Goal: Complete application form

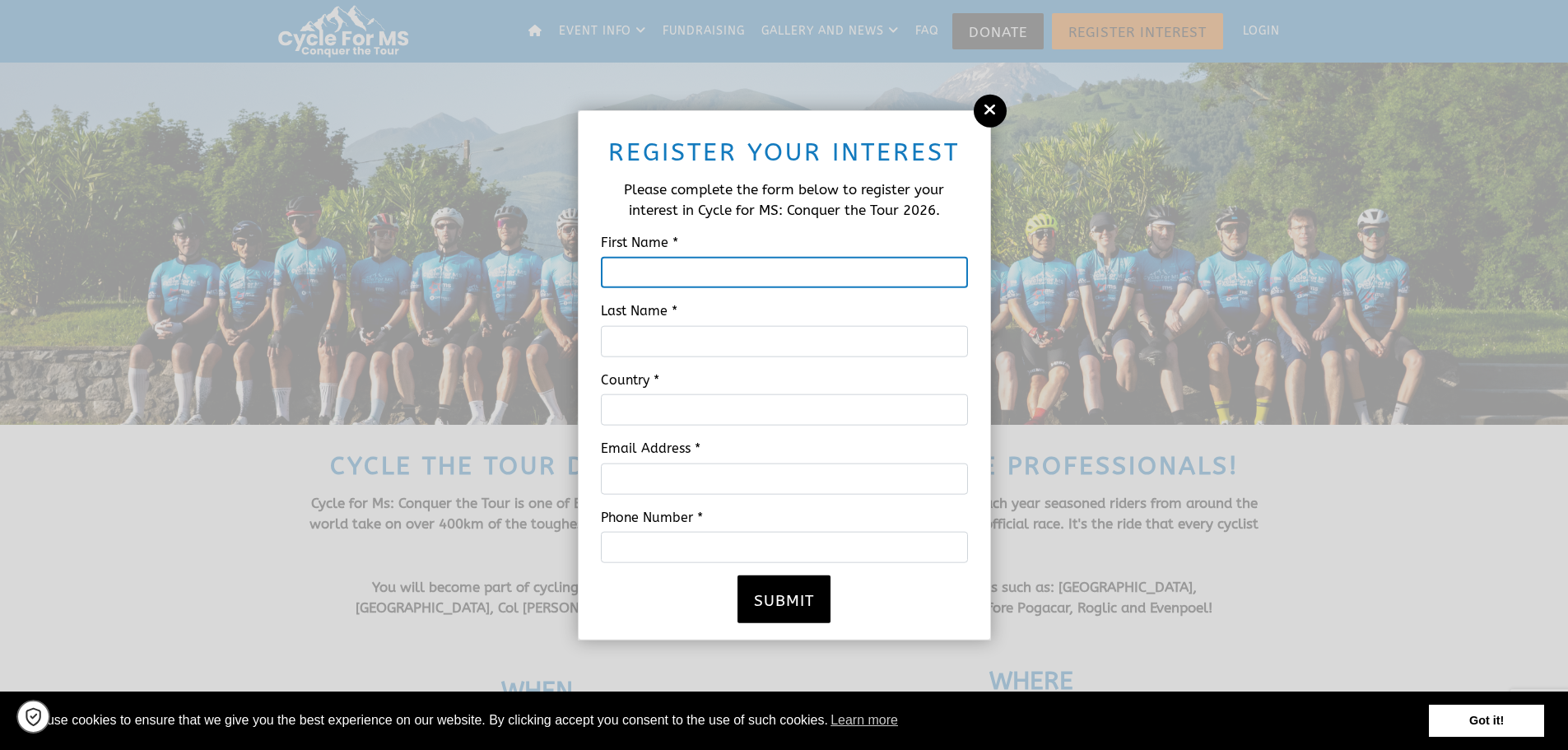
click at [625, 276] on input "First Name *" at bounding box center [784, 272] width 367 height 31
type input "[PERSON_NAME]"
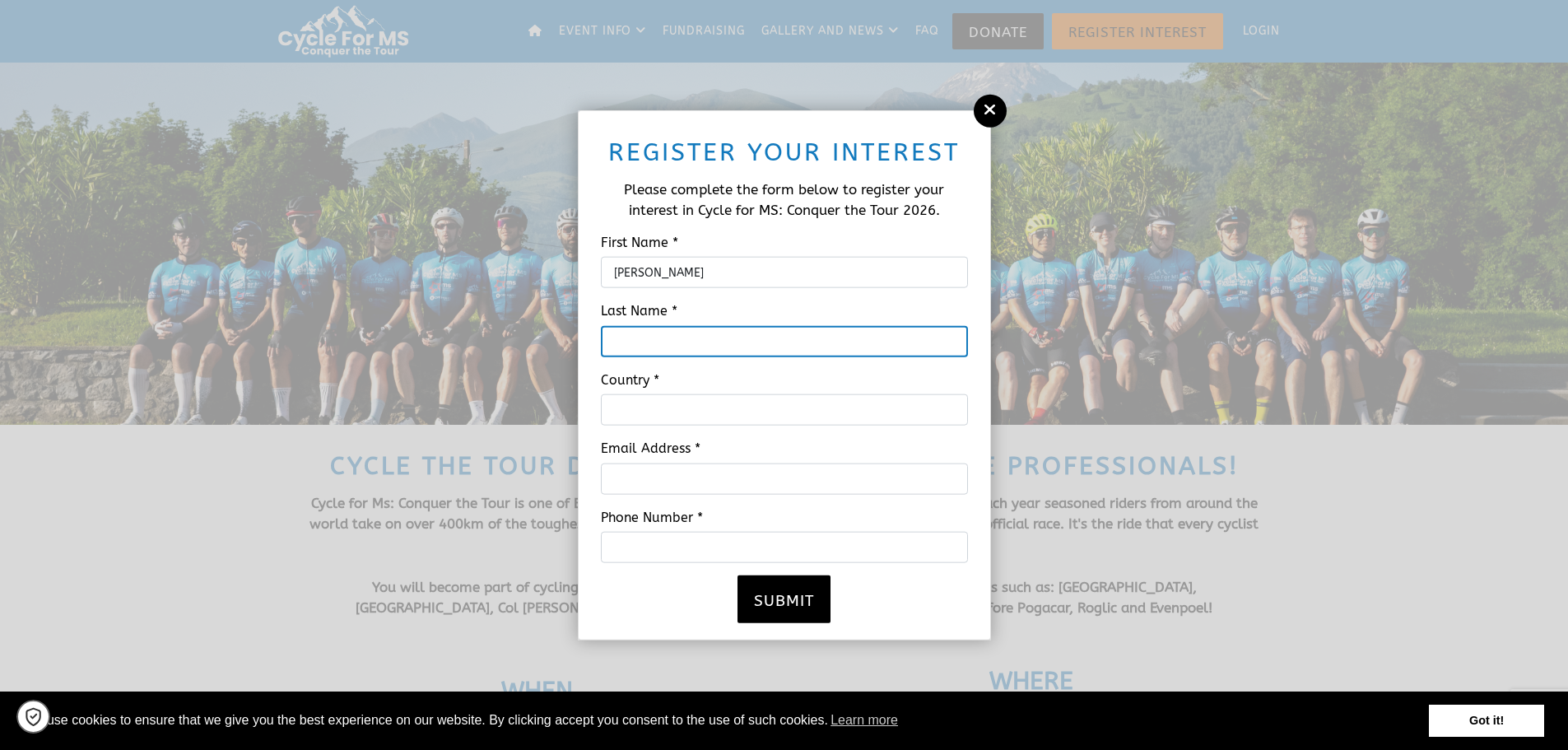
type input "[PERSON_NAME]"
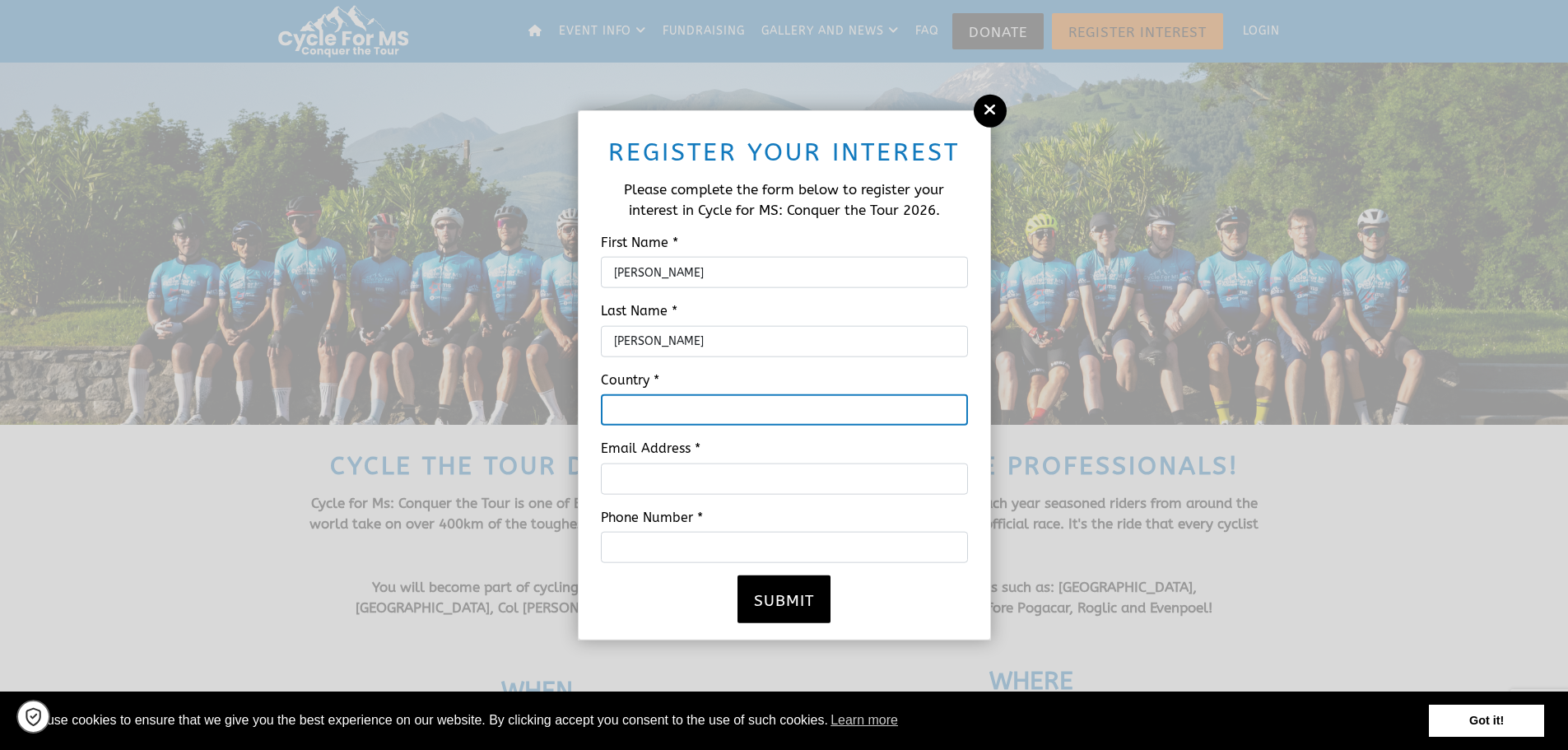
type input "[GEOGRAPHIC_DATA]"
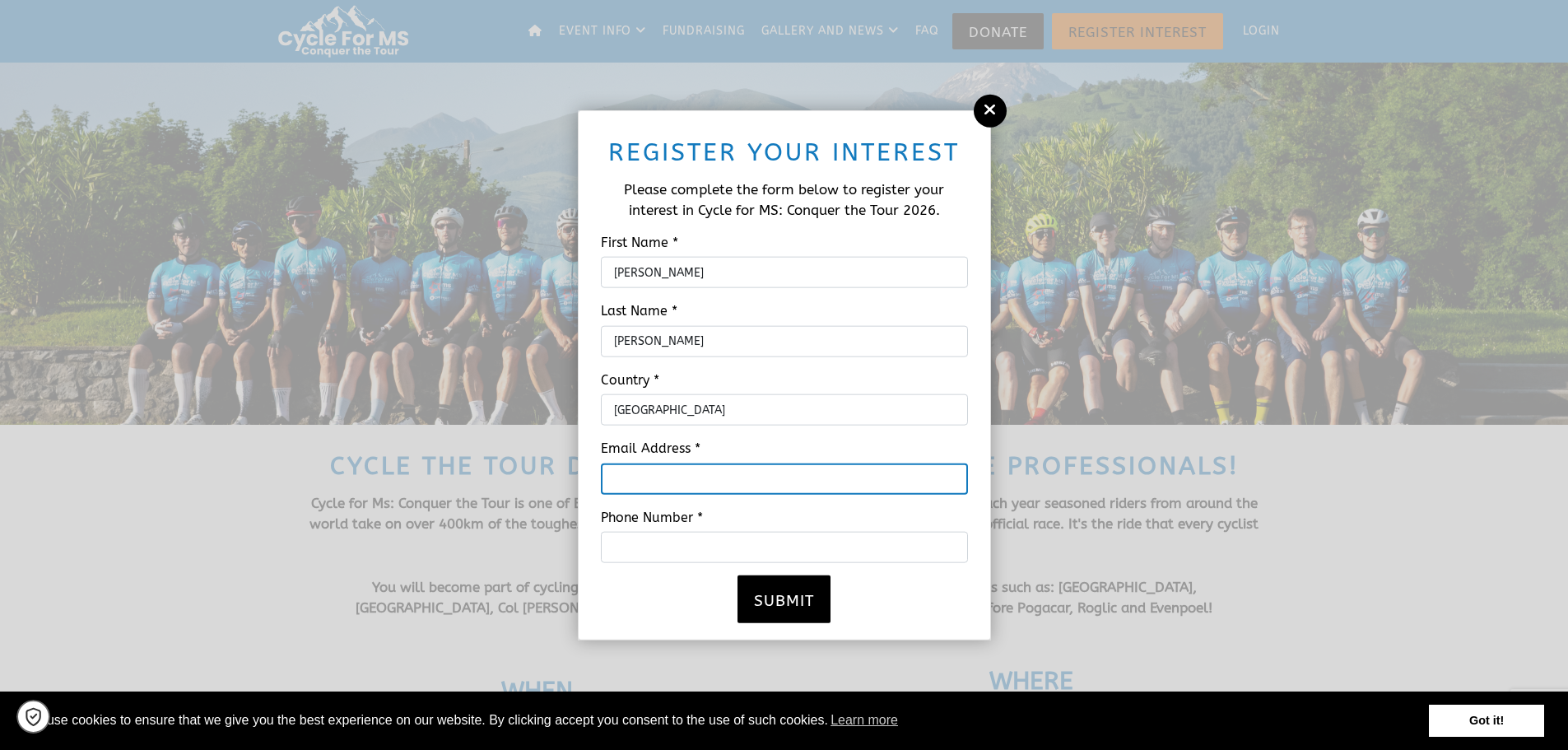
type input "[PERSON_NAME][EMAIL_ADDRESS][PERSON_NAME][DOMAIN_NAME]"
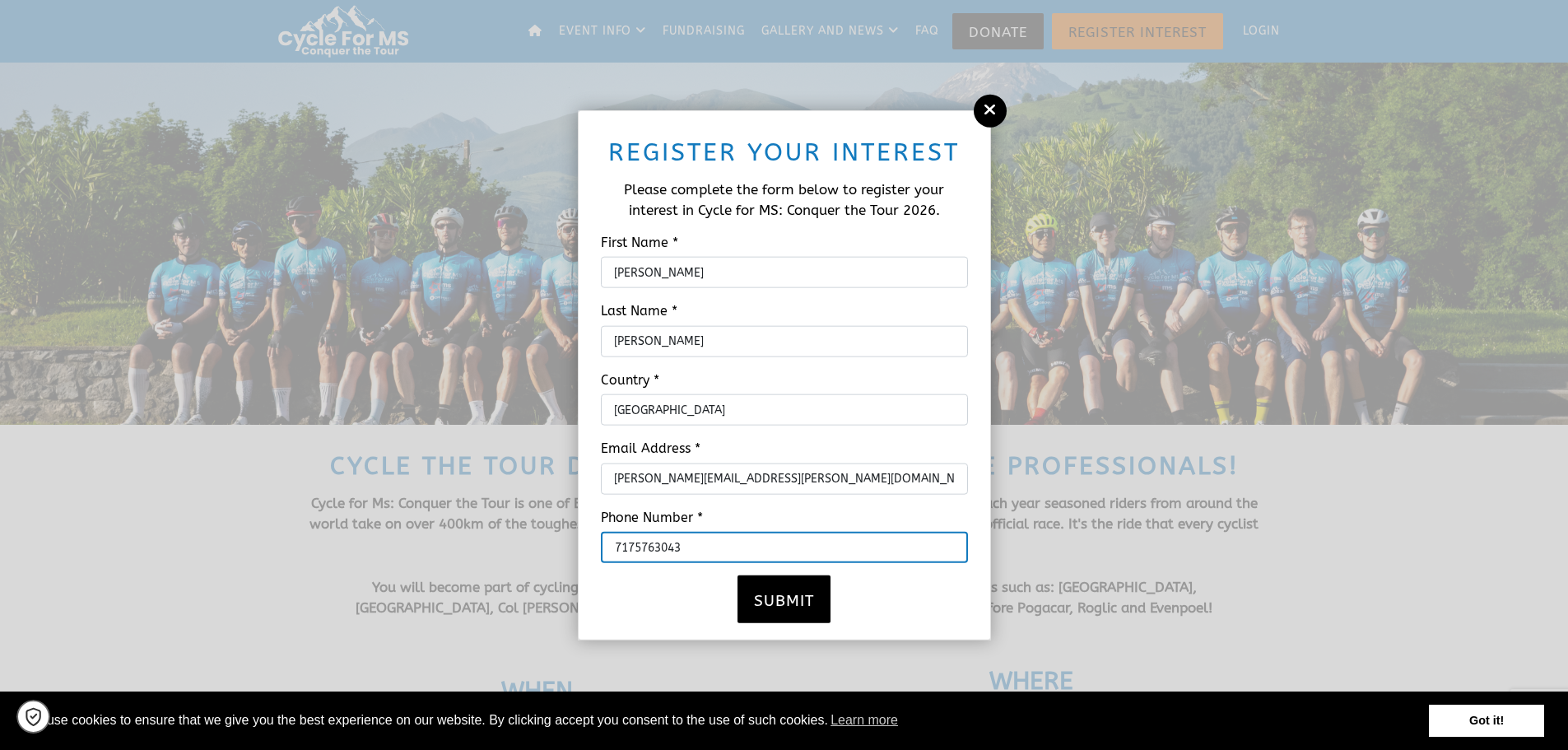
drag, startPoint x: 688, startPoint y: 547, endPoint x: 545, endPoint y: 546, distance: 143.0
type input "7179572528"
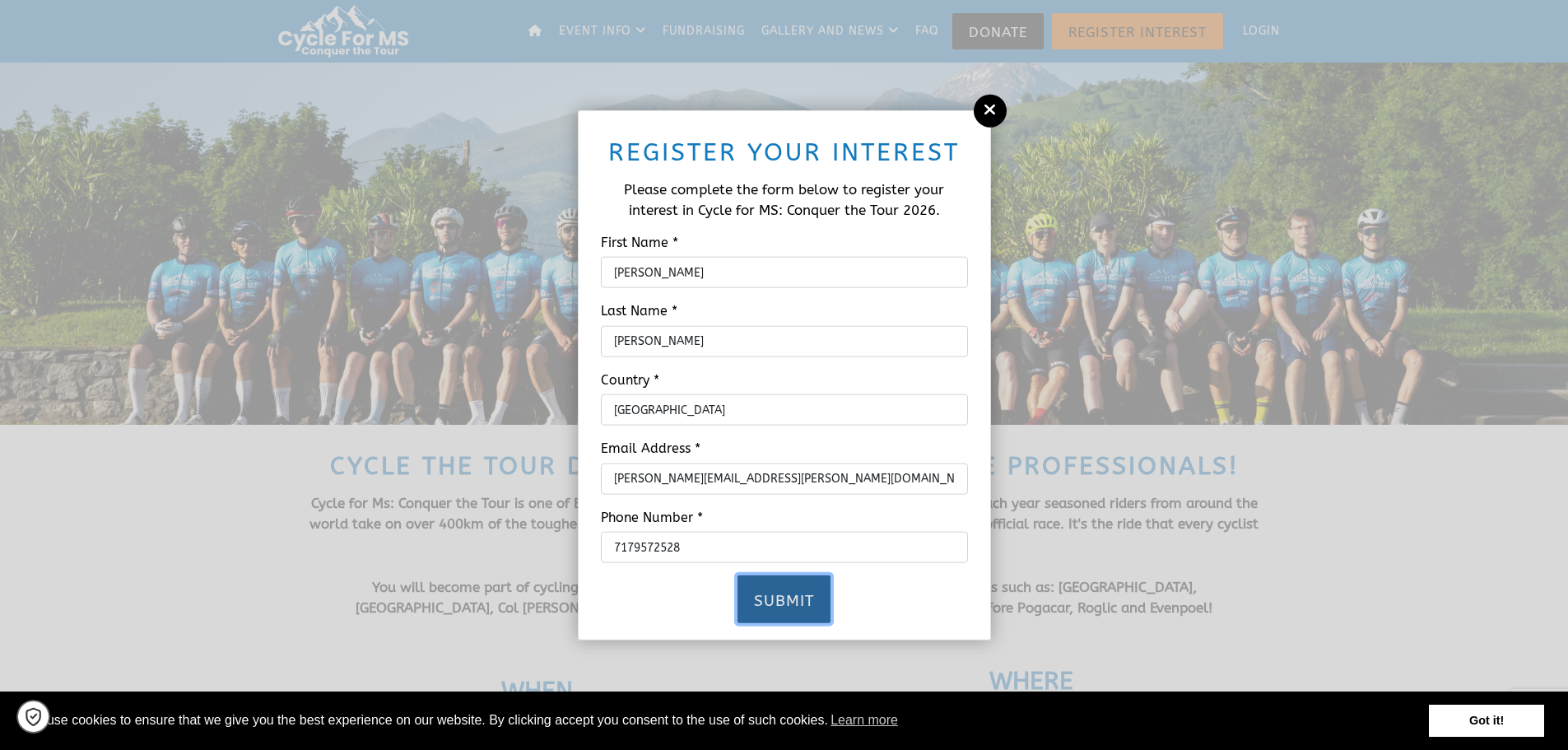
click at [798, 597] on button "Submit" at bounding box center [784, 599] width 93 height 48
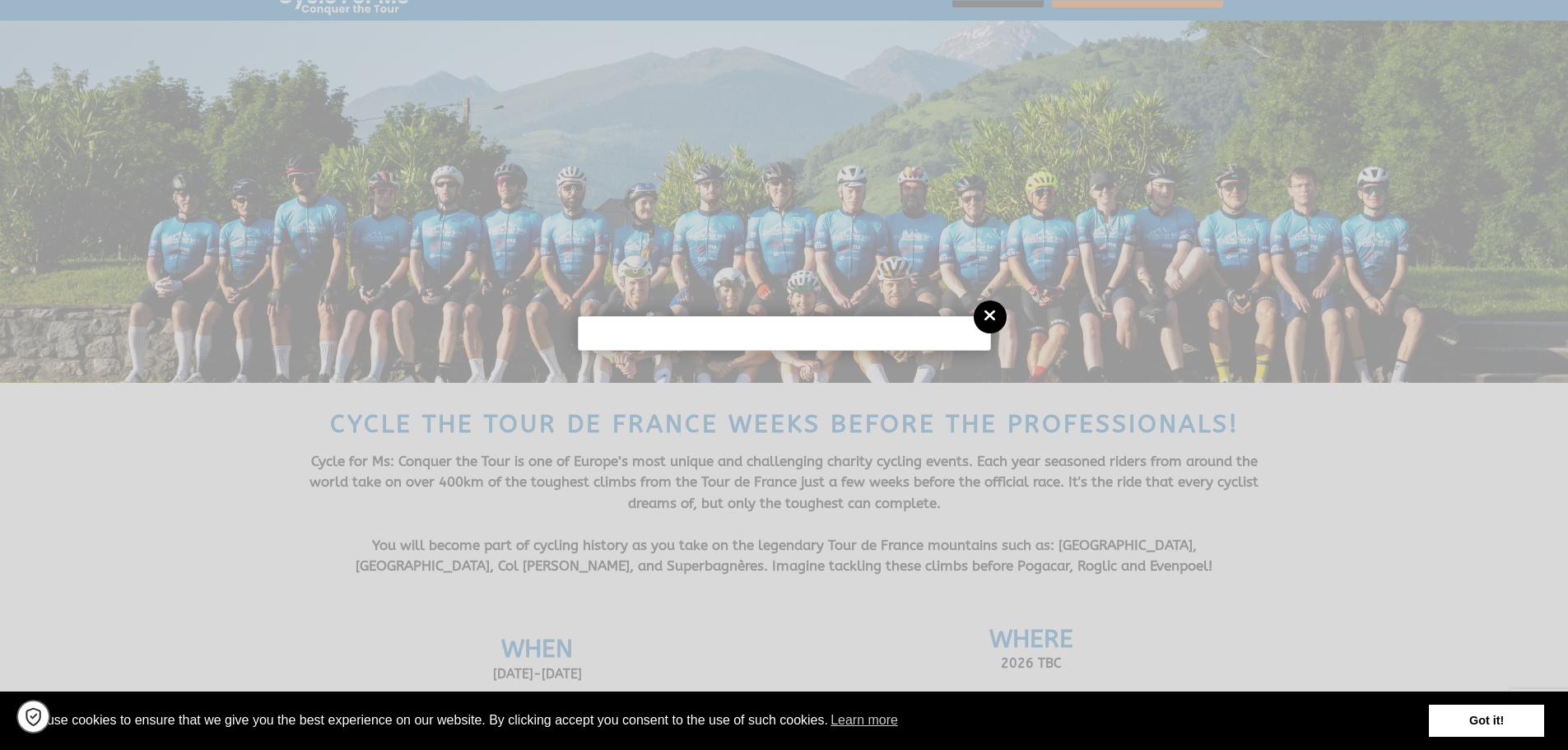
scroll to position [77, 0]
